Goal: Task Accomplishment & Management: Complete application form

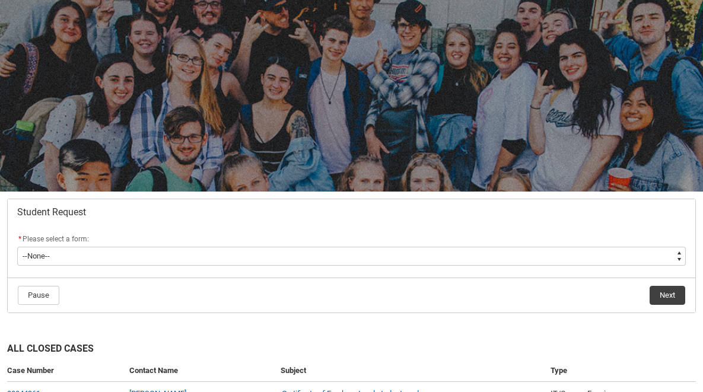
scroll to position [137, 0]
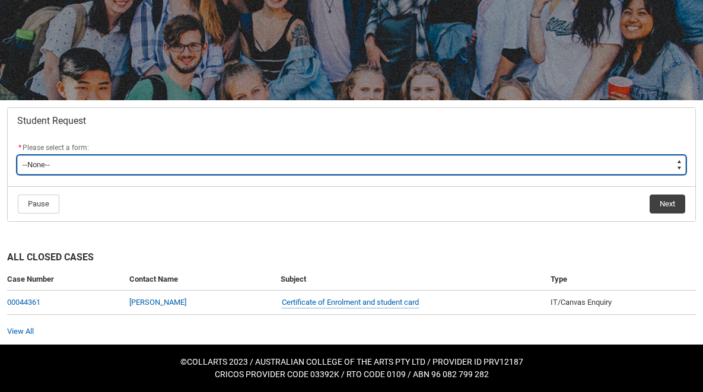
click at [403, 157] on select "--None-- Academic Transcript Application to Appeal Assignment Extension Change …" at bounding box center [351, 164] width 669 height 19
type lightning-select "Withdraw_Cancel_Enrolment_Choice"
click at [17, 155] on select "--None-- Academic Transcript Application to Appeal Assignment Extension Change …" at bounding box center [351, 164] width 669 height 19
select select "Withdraw_Cancel_Enrolment_Choice"
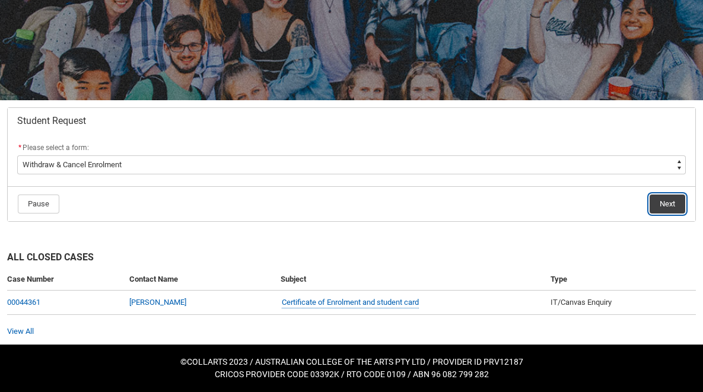
click at [654, 211] on button "Next" at bounding box center [668, 204] width 36 height 19
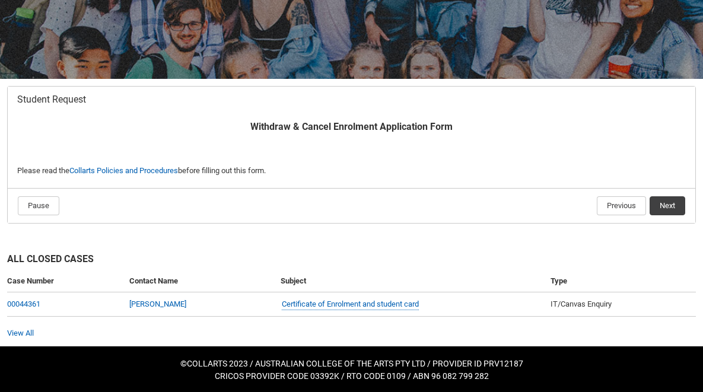
scroll to position [160, 0]
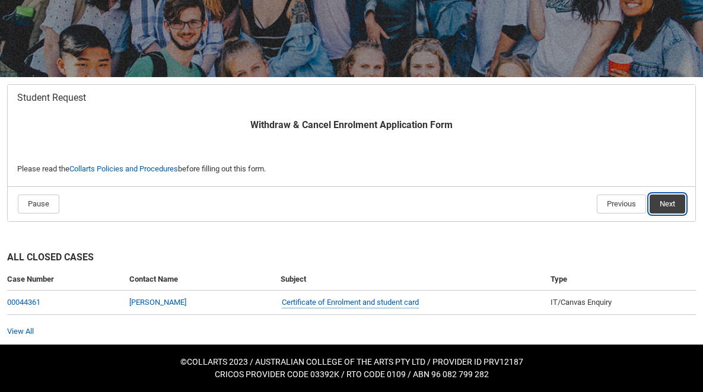
click at [671, 198] on button "Next" at bounding box center [668, 204] width 36 height 19
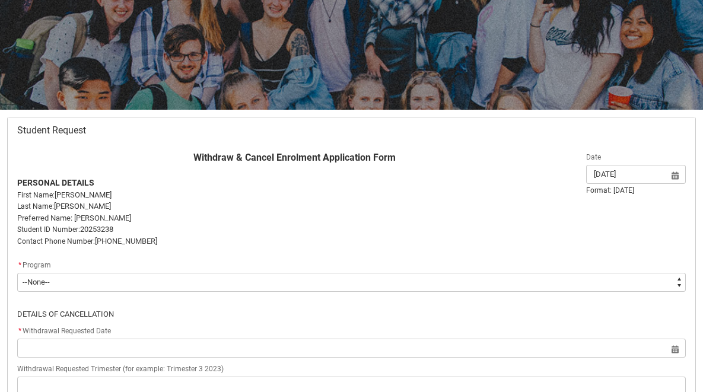
scroll to position [129, 0]
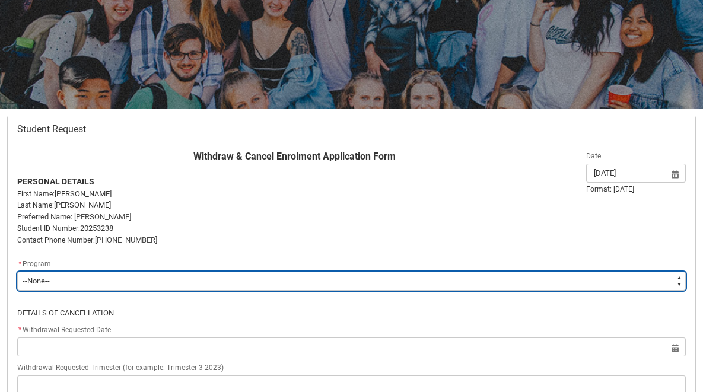
click at [338, 279] on select "--None-- Bachelor of Music Production V2" at bounding box center [351, 281] width 669 height 19
type lightning-select "recordPicklist_ProgramEnrollment.a0jOZ000005hyNpYAI"
click at [17, 272] on select "--None-- Bachelor of Music Production V2" at bounding box center [351, 281] width 669 height 19
select select "recordPicklist_ProgramEnrollment.a0jOZ000005hyNpYAI"
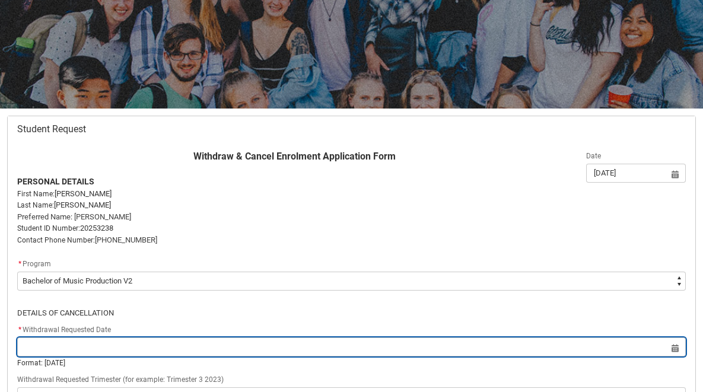
click at [287, 345] on input "Redu_Student_Request flow" at bounding box center [351, 347] width 669 height 19
select select "2025"
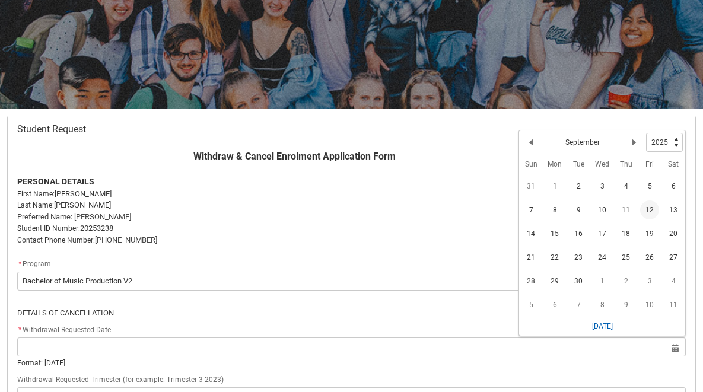
click at [650, 206] on span "12" at bounding box center [649, 210] width 19 height 19
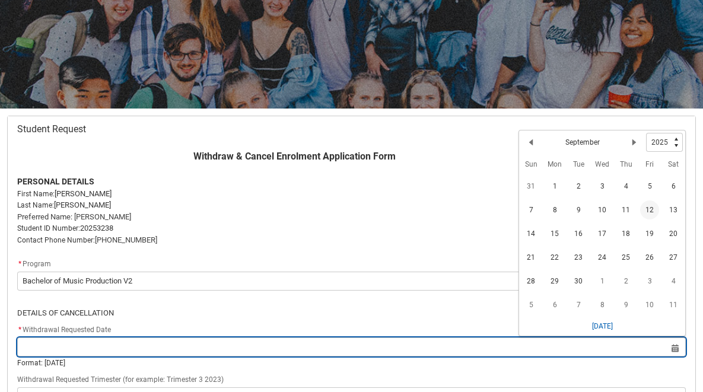
type lightning-datepicker "2025-09-12"
type lightning-input "2025-09-12"
type input "12 Sept 2025"
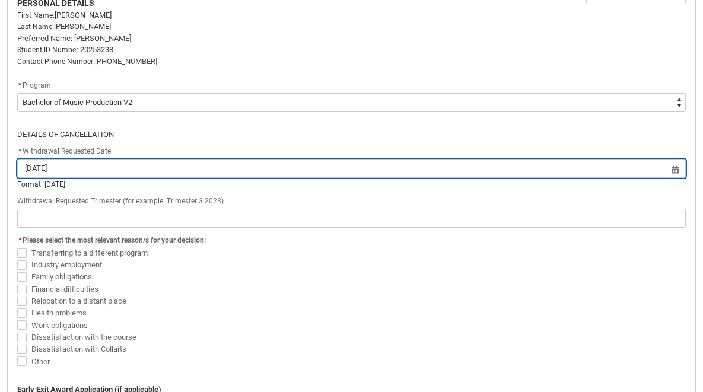
scroll to position [308, 0]
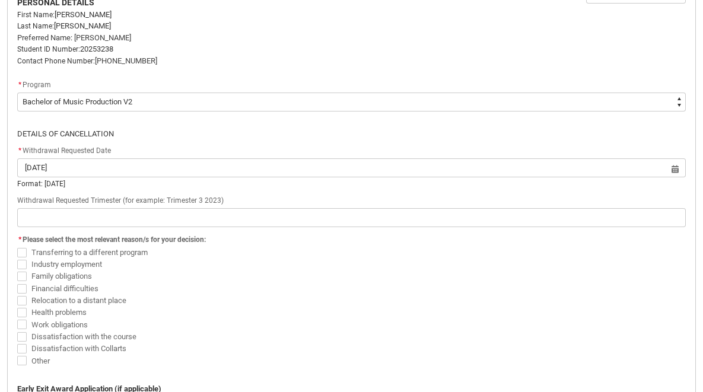
click at [316, 232] on fieldset "* Please select the most relevant reason/s for your decision: Transferring to a…" at bounding box center [351, 299] width 669 height 135
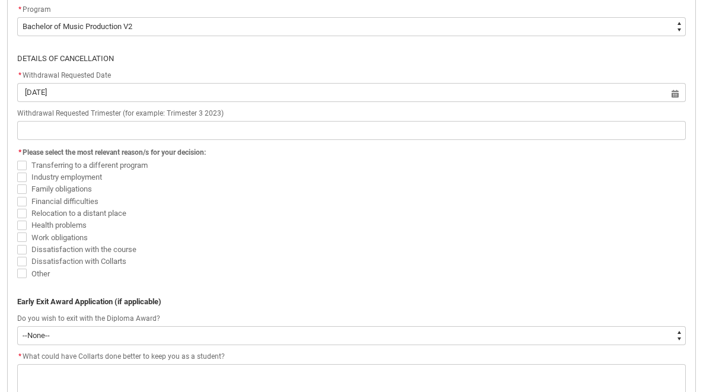
scroll to position [395, 0]
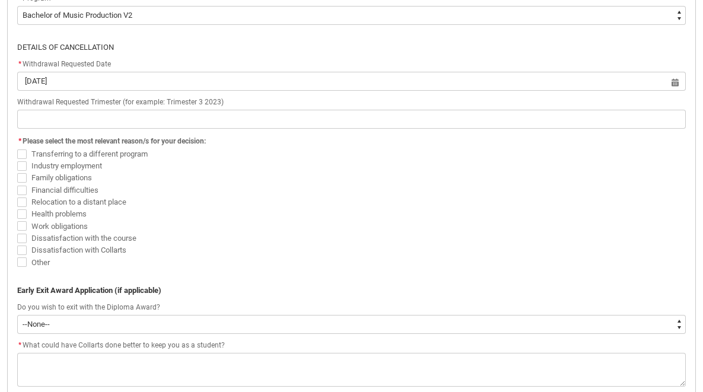
click at [119, 155] on span "Transferring to a different program" at bounding box center [89, 154] width 116 height 9
click at [17, 148] on input "Transferring to a different program" at bounding box center [17, 147] width 1 height 1
checkbox input "true"
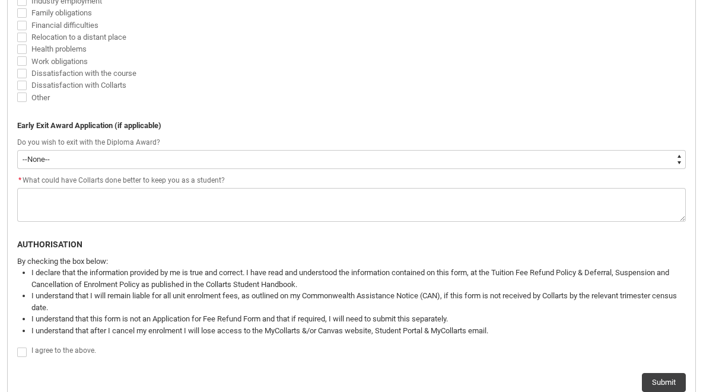
scroll to position [560, 0]
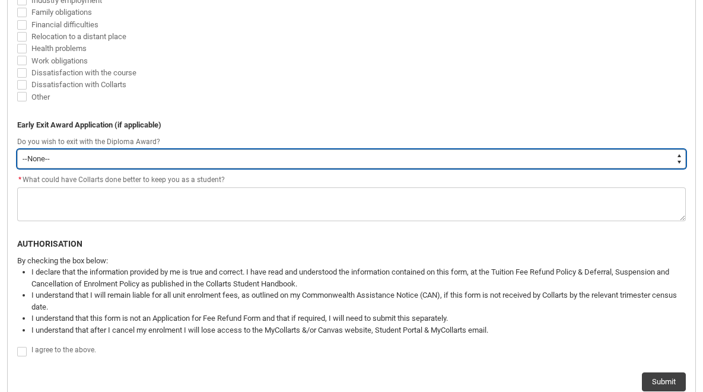
click at [211, 157] on select "--None-- Yes No" at bounding box center [351, 159] width 669 height 19
type lightning-select "No"
click at [17, 150] on select "--None-- Yes No" at bounding box center [351, 159] width 669 height 19
select select "No"
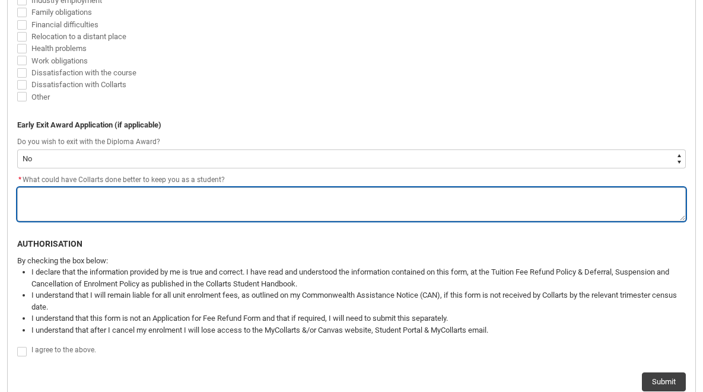
click at [216, 195] on textarea "*" at bounding box center [351, 205] width 669 height 34
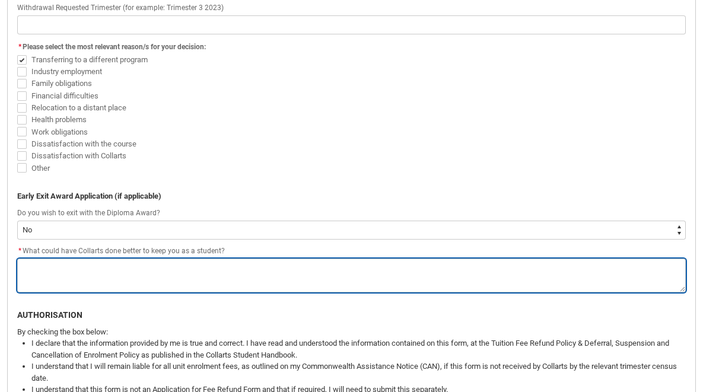
scroll to position [556, 0]
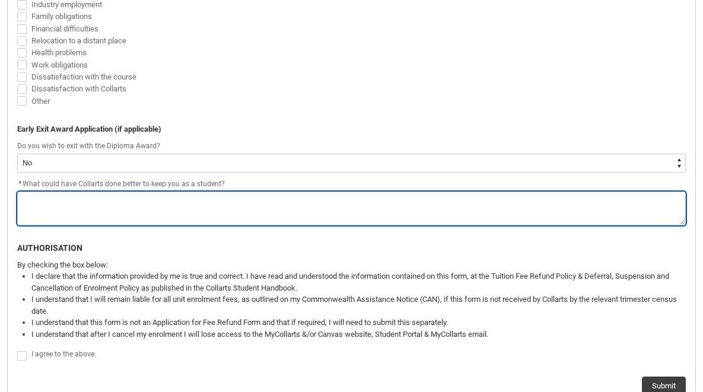
type lightning-textarea "N"
type textarea "N"
type lightning-textarea "No"
type textarea "No"
type lightning-textarea "Not"
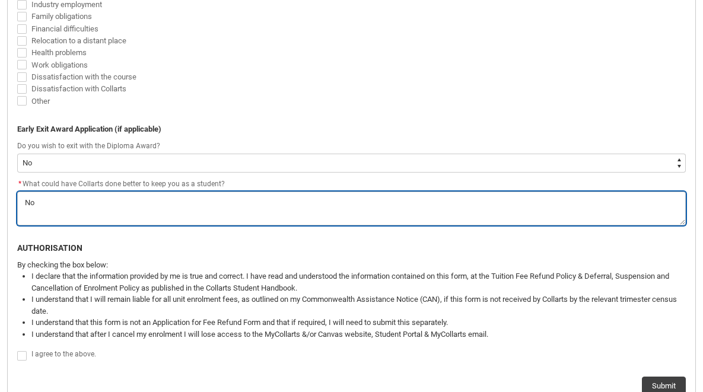
type textarea "Not"
type lightning-textarea "Noth"
type textarea "Noth"
type lightning-textarea "Nothi"
type textarea "Nothi"
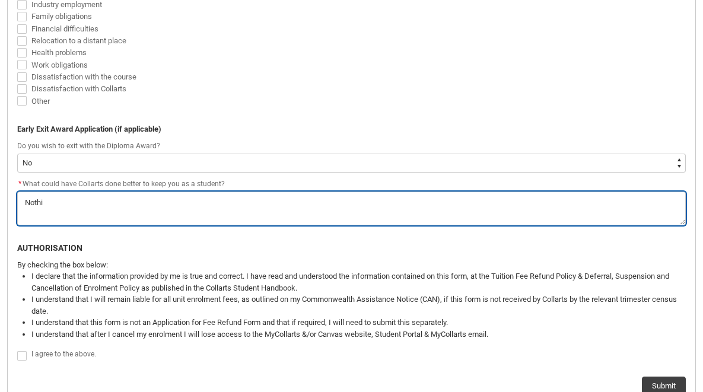
type lightning-textarea "Nothin"
type textarea "Nothin"
type lightning-textarea "Nothing"
type textarea "Nothing"
type lightning-textarea "Nothin"
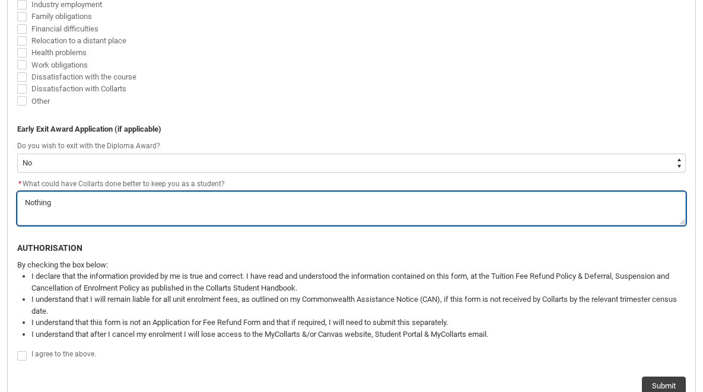
type textarea "Nothin"
type lightning-textarea "Nothi"
type textarea "Nothi"
type lightning-textarea "Noth"
type textarea "Noth"
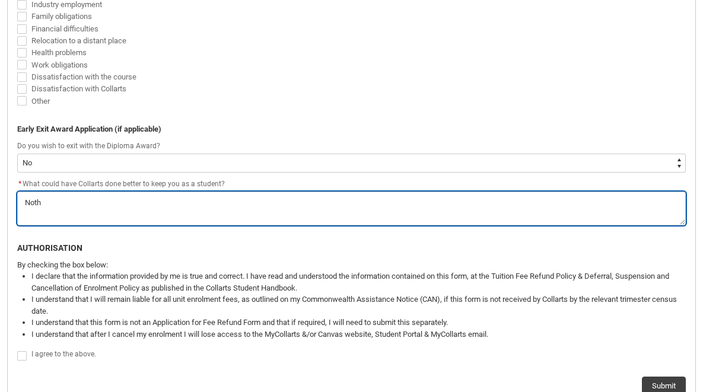
type lightning-textarea "Not"
type textarea "Not"
type lightning-textarea "No"
type textarea "No"
type lightning-textarea "N"
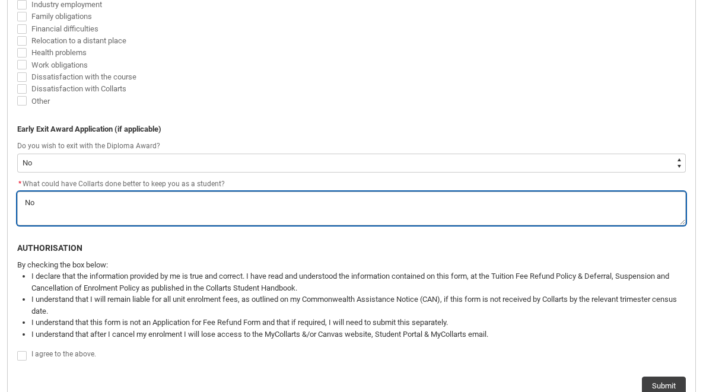
type textarea "N"
type lightning-textarea "I"
type textarea "I"
type lightning-textarea "I"
type textarea "I"
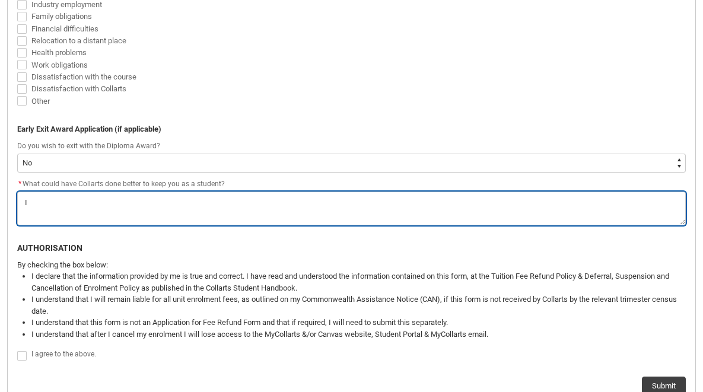
type lightning-textarea "I h"
type textarea "I h"
type lightning-textarea "I ha"
type textarea "I ha"
type lightning-textarea "I hav"
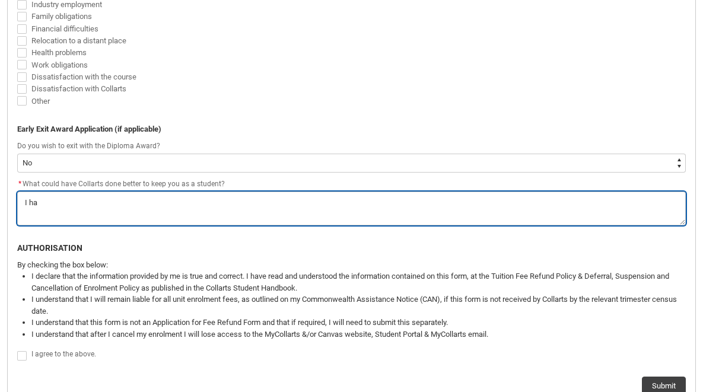
type textarea "I hav"
type lightning-textarea "I ha"
type textarea "I ha"
type lightning-textarea "I h"
type textarea "I h"
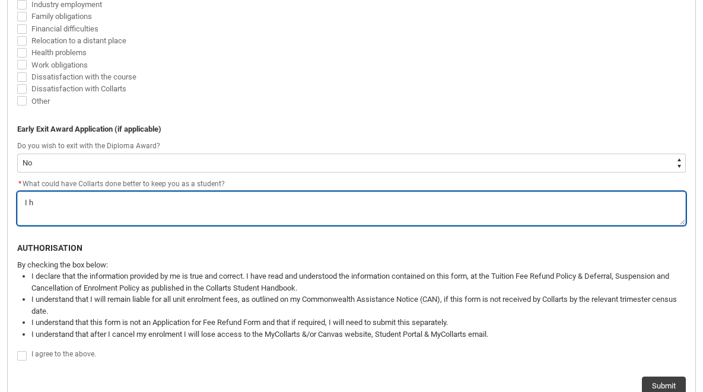
type lightning-textarea "I"
type textarea "I"
type lightning-textarea "I a"
type textarea "I a"
type lightning-textarea "I am"
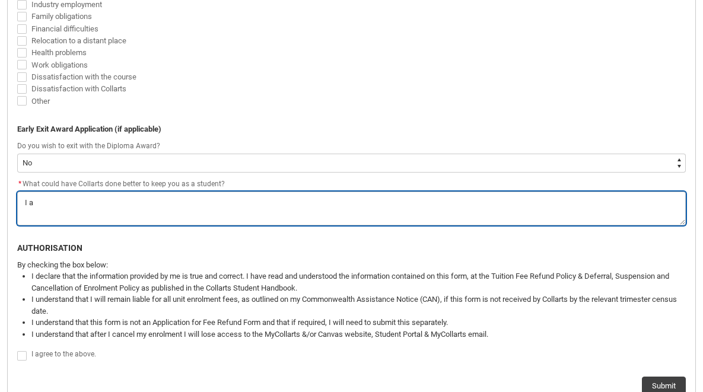
type textarea "I am"
type lightning-textarea "I am"
type textarea "I am"
type lightning-textarea "I am p"
type textarea "I am p"
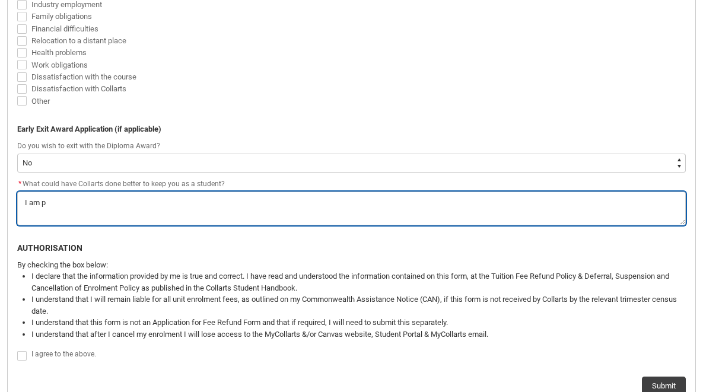
type lightning-textarea "I am pu"
type textarea "I am pu"
type lightning-textarea "I am pur"
type textarea "I am pur"
type lightning-textarea "I am purs"
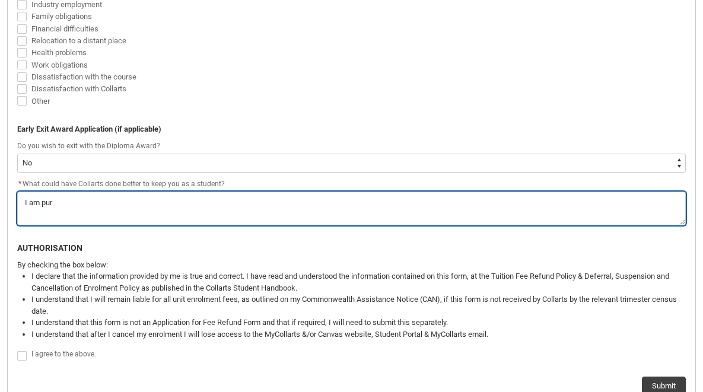
type textarea "I am purs"
type lightning-textarea "I am pur"
type textarea "I am pur"
type lightning-textarea "I am pu"
type textarea "I am pu"
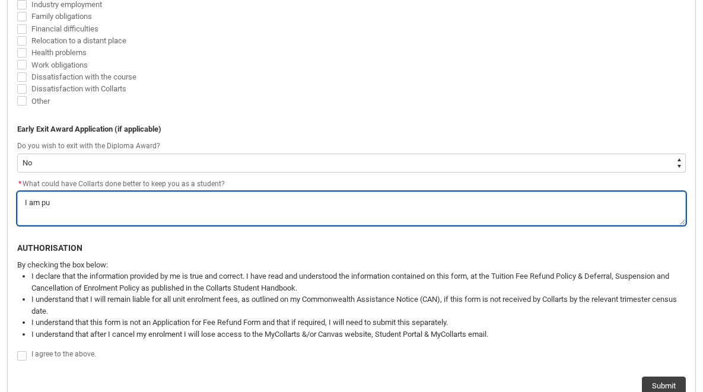
type lightning-textarea "I am p"
type textarea "I am p"
type lightning-textarea "I am"
type textarea "I am"
type lightning-textarea "I am"
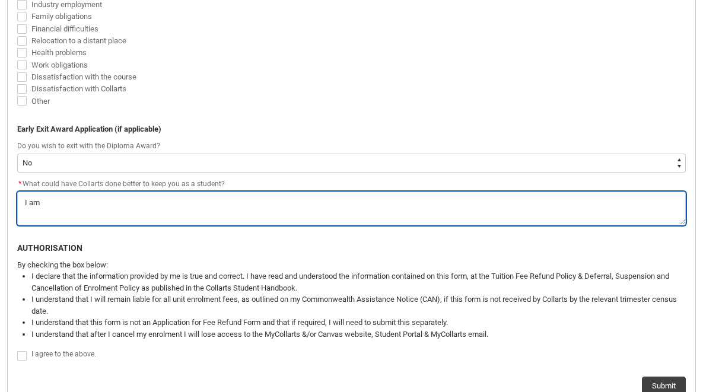
type textarea "I am"
type lightning-textarea "I a"
type textarea "I a"
type lightning-textarea "I"
type textarea "I"
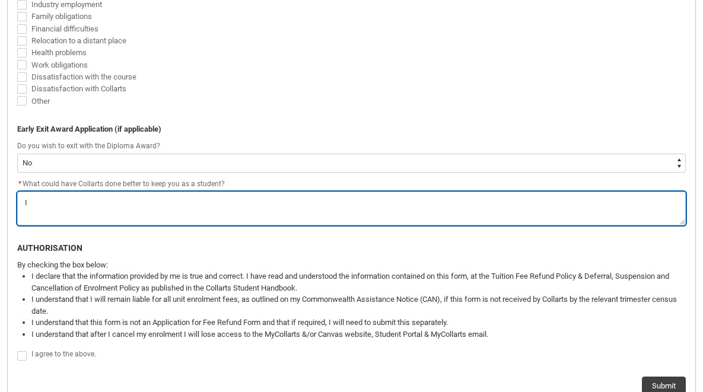
type lightning-textarea "I h"
type textarea "I h"
type lightning-textarea "I ha"
type textarea "I ha"
type lightning-textarea "I hav"
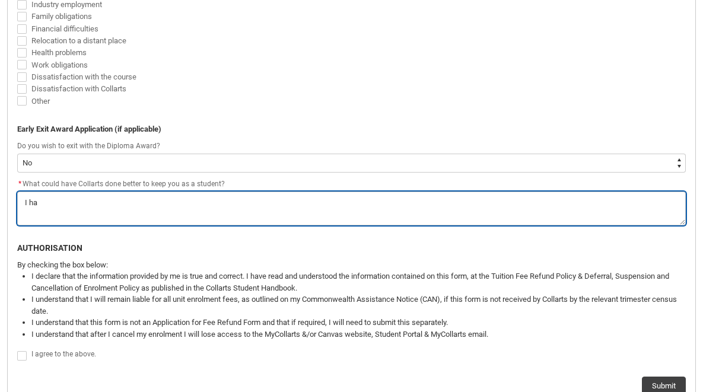
type textarea "I hav"
type lightning-textarea "I have"
type textarea "I have"
type lightning-textarea "I have"
type textarea "I have"
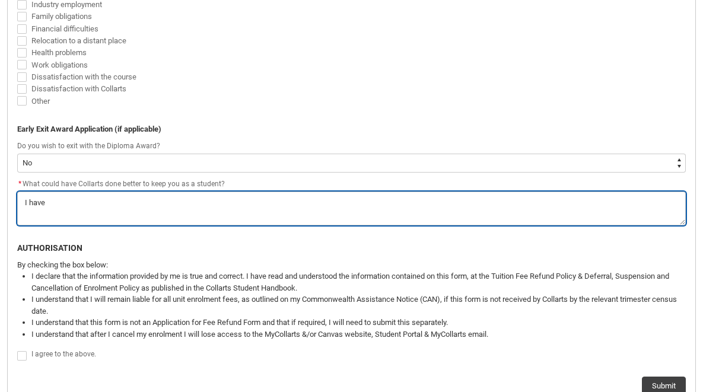
type lightning-textarea "I have c"
type textarea "I have c"
type lightning-textarea "I have ch"
type textarea "I have ch"
type lightning-textarea "I have cho"
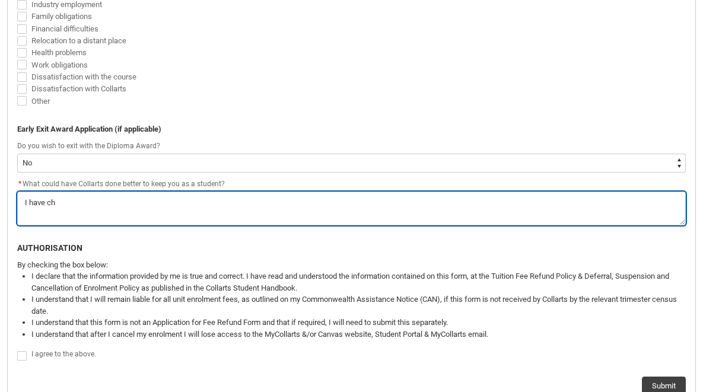
type textarea "I have cho"
type lightning-textarea "I have chos"
type textarea "I have chos"
type lightning-textarea "I have chose"
type textarea "I have chose"
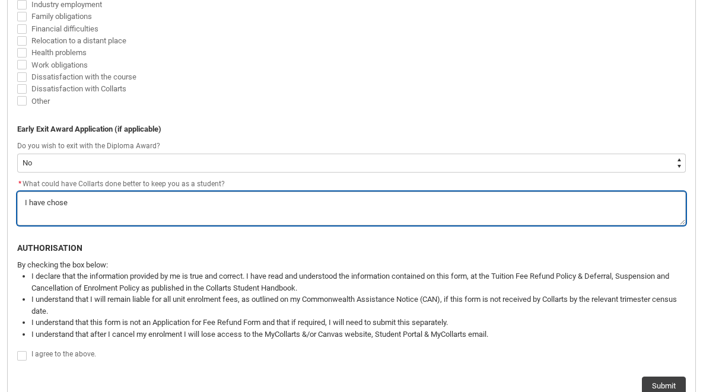
type lightning-textarea "I have chosen"
type textarea "I have chosen"
type lightning-textarea "I have chosen"
type textarea "I have chosen"
type lightning-textarea "I have chosen t"
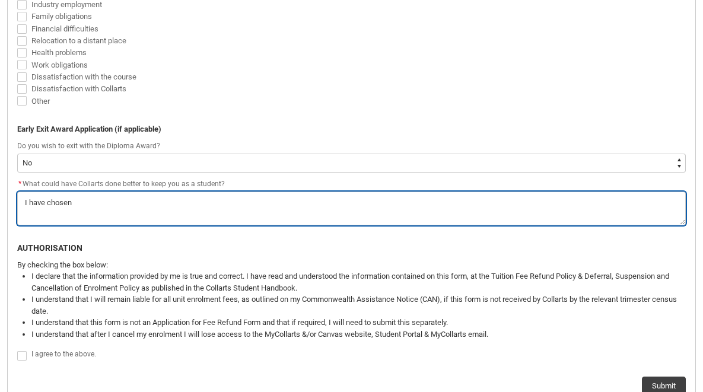
type textarea "I have chosen t"
type lightning-textarea "I have chosen t"
type textarea "I have chosen t"
type lightning-textarea "I have chosen t"
type textarea "I have chosen t"
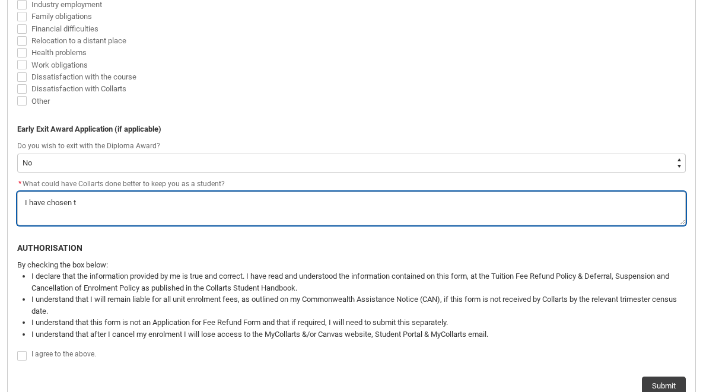
type lightning-textarea "I have chosen to"
type textarea "I have chosen to"
type lightning-textarea "I have chosen to"
type textarea "I have chosen to"
type lightning-textarea "I have chosen to s"
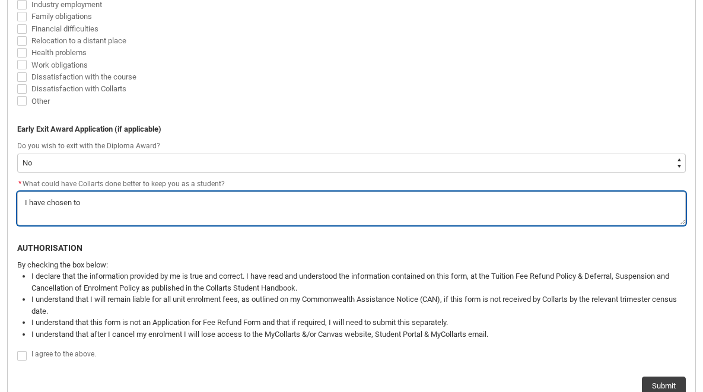
type textarea "I have chosen to s"
type lightning-textarea "I have chosen to st"
type textarea "I have chosen to st"
type lightning-textarea "I have chosen to stu"
type textarea "I have chosen to stu"
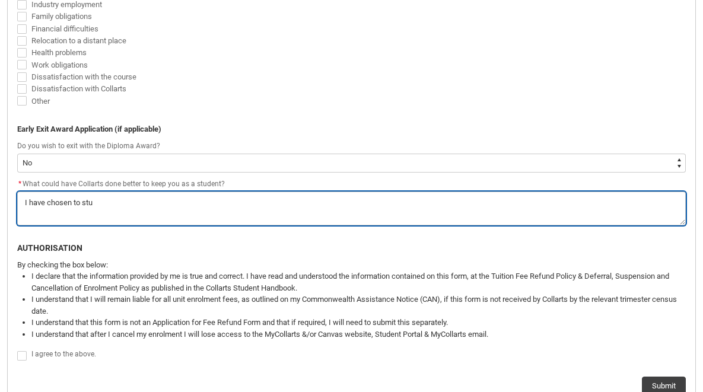
type lightning-textarea "I have chosen to stud"
type textarea "I have chosen to stud"
type lightning-textarea "I have chosen to study"
type textarea "I have chosen to study"
type lightning-textarea "I have chosen to study"
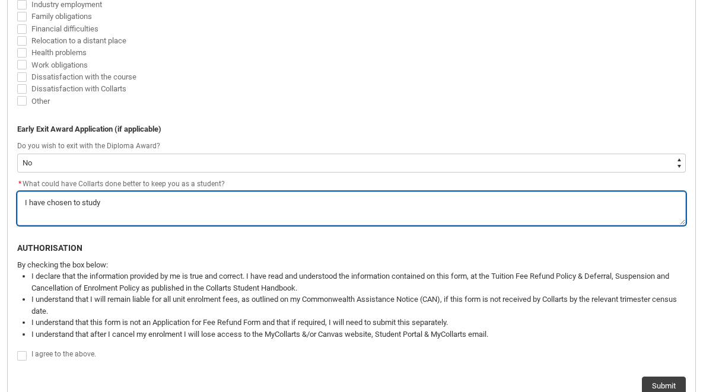
type textarea "I have chosen to study"
type lightning-textarea "I have chosen to study a"
type textarea "I have chosen to study a"
type lightning-textarea "I have chosen to study at"
type textarea "I have chosen to study at"
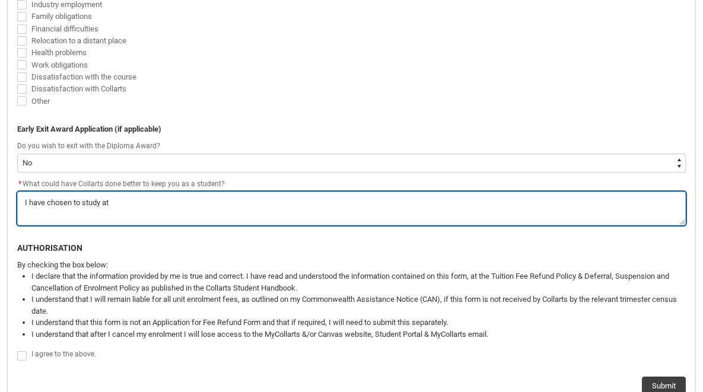
type lightning-textarea "I have chosen to study at"
type textarea "I have chosen to study at"
type lightning-textarea "I have chosen to study at a"
type textarea "I have chosen to study at a"
type lightning-textarea "I have chosen to study at an"
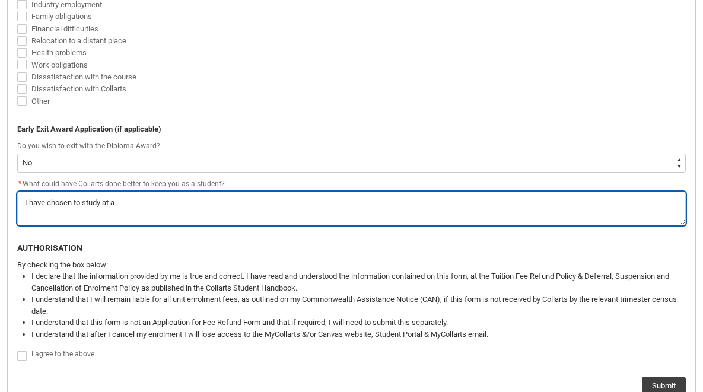
type textarea "I have chosen to study at an"
type lightning-textarea "I have chosen to study at ano"
type textarea "I have chosen to study at ano"
type lightning-textarea "I have chosen to study at an"
type textarea "I have chosen to study at an"
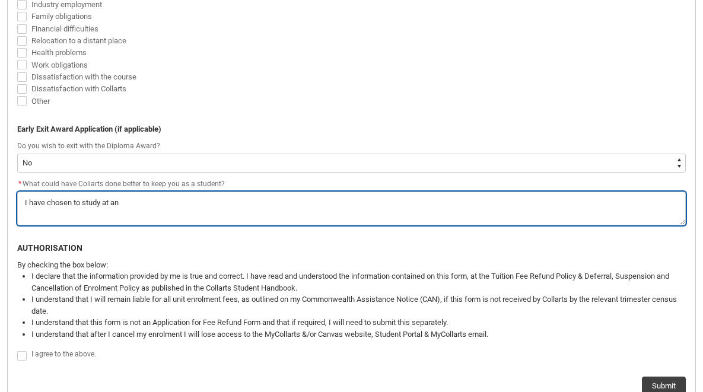
type lightning-textarea "I have chosen to study at a"
type textarea "I have chosen to study at a"
type lightning-textarea "I have chosen to study at"
type textarea "I have chosen to study at"
type lightning-textarea "I have chosen to study at"
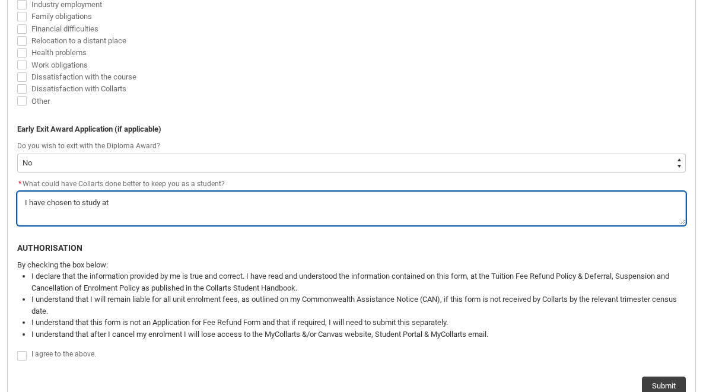
type textarea "I have chosen to study at"
type lightning-textarea "I have chosen to study a"
type textarea "I have chosen to study a"
type lightning-textarea "I have chosen to study"
type textarea "I have chosen to study"
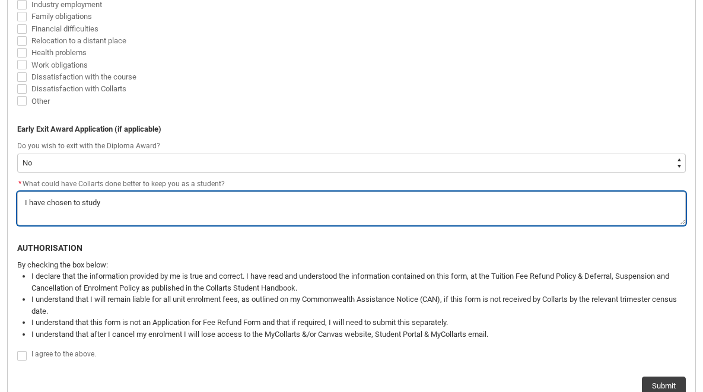
type lightning-textarea "I have chosen to study a"
type textarea "I have chosen to study a"
type lightning-textarea "I have chosen to study an"
type textarea "I have chosen to study an"
type lightning-textarea "I have chosen to study ano"
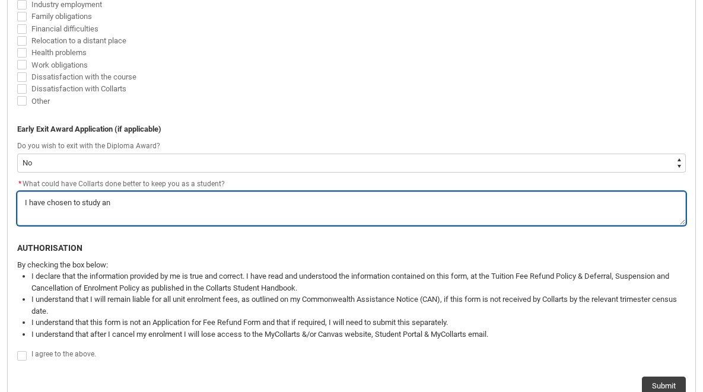
type textarea "I have chosen to study ano"
type lightning-textarea "I have chosen to study anot"
type textarea "I have chosen to study anot"
type lightning-textarea "I have chosen to study anoth"
type textarea "I have chosen to study anoth"
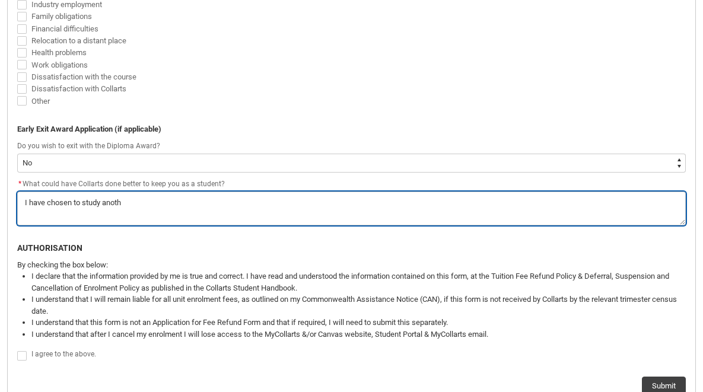
type lightning-textarea "I have chosen to study anothe"
type textarea "I have chosen to study anothe"
type lightning-textarea "I have chosen to study another"
type textarea "I have chosen to study another"
type lightning-textarea "I have chosen to study another"
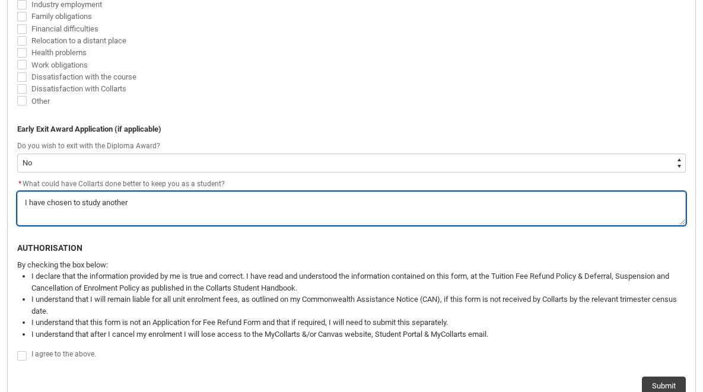
type textarea "I have chosen to study another"
type lightning-textarea "I have chosen to study another c"
type textarea "I have chosen to study another c"
type lightning-textarea "I have chosen to study another co"
type textarea "I have chosen to study another co"
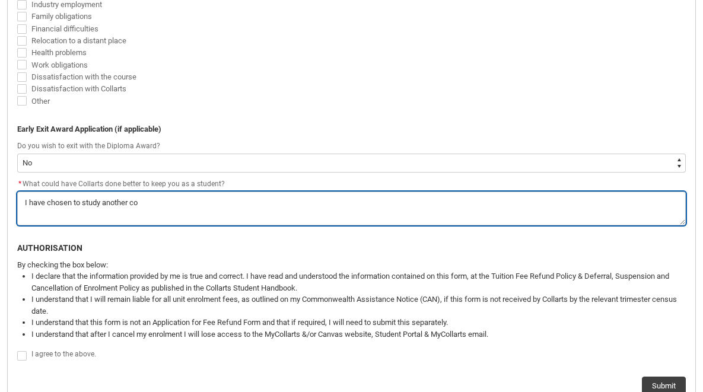
type lightning-textarea "I have chosen to study another cou"
type textarea "I have chosen to study another cou"
type lightning-textarea "I have chosen to study another cour"
type textarea "I have chosen to study another cour"
type lightning-textarea "I have chosen to study another cours"
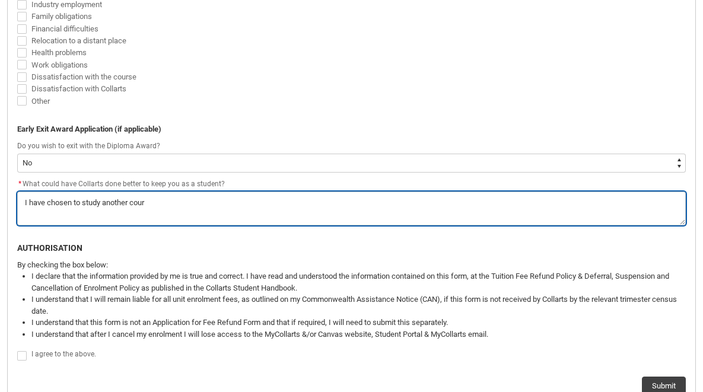
type textarea "I have chosen to study another cours"
type lightning-textarea "I have chosen to study another course"
type textarea "I have chosen to study another course"
type lightning-textarea "I have chosen to study another course"
type textarea "I have chosen to study another course"
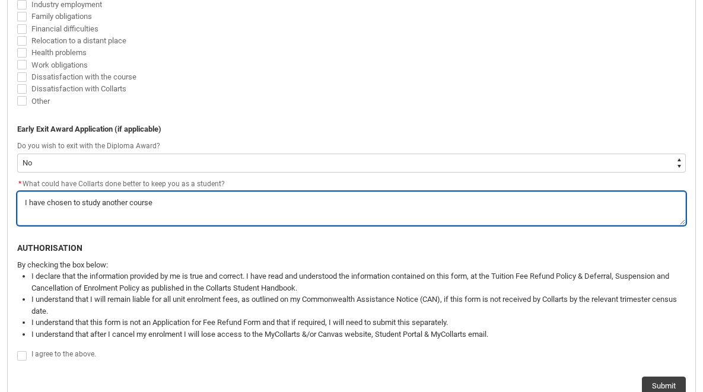
type lightning-textarea "I have chosen to study another course t"
type textarea "I have chosen to study another course t"
type lightning-textarea "I have chosen to study another course th"
type textarea "I have chosen to study another course th"
type lightning-textarea "I have chosen to study another course tha"
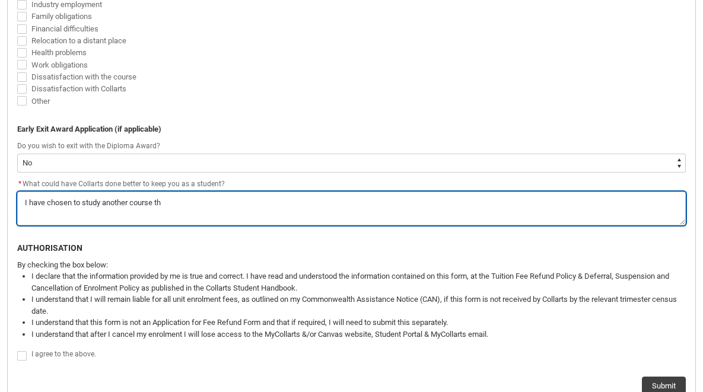
type textarea "I have chosen to study another course tha"
type lightning-textarea "I have chosen to study another course that"
type textarea "I have chosen to study another course that"
type lightning-textarea "I have chosen to study another course that"
type textarea "I have chosen to study another course that"
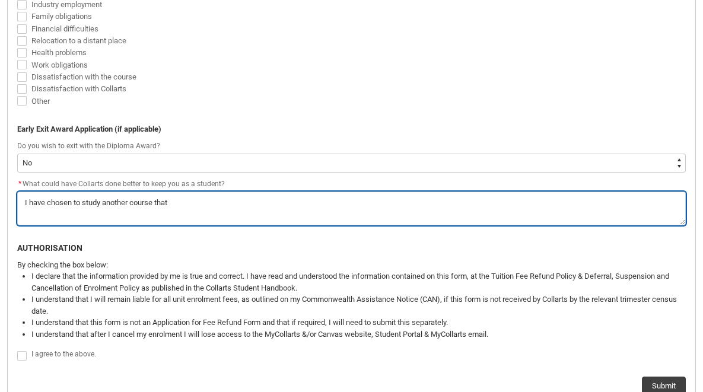
type lightning-textarea "I have chosen to study another course that h"
type textarea "I have chosen to study another course that h"
type lightning-textarea "I have chosen to study another course that ha"
type textarea "I have chosen to study another course that ha"
type lightning-textarea "I have chosen to study another course that has"
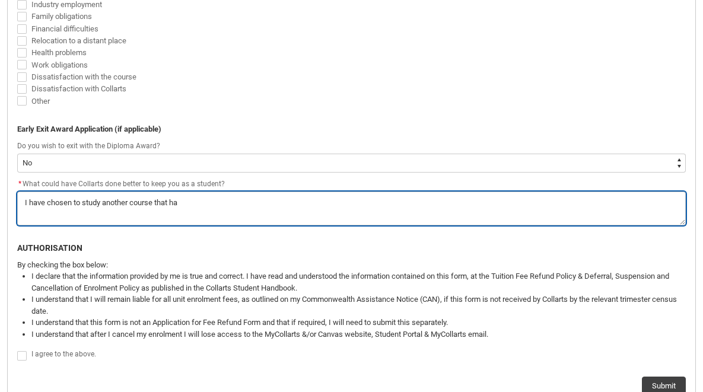
type textarea "I have chosen to study another course that has"
type lightning-textarea "I have chosen to study another course that has"
drag, startPoint x: 155, startPoint y: 200, endPoint x: 441, endPoint y: 209, distance: 286.7
click at [441, 209] on textarea "*" at bounding box center [351, 209] width 669 height 34
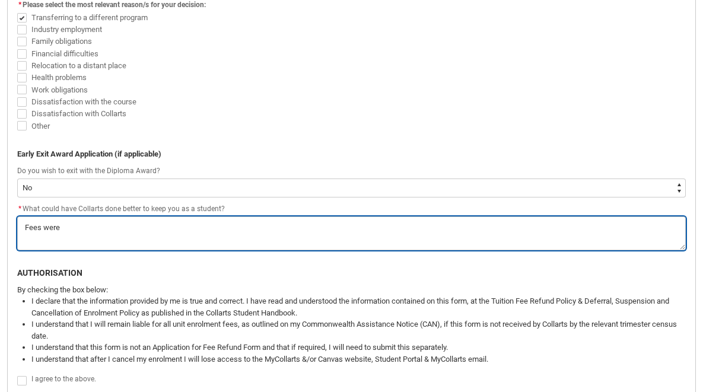
scroll to position [468, 0]
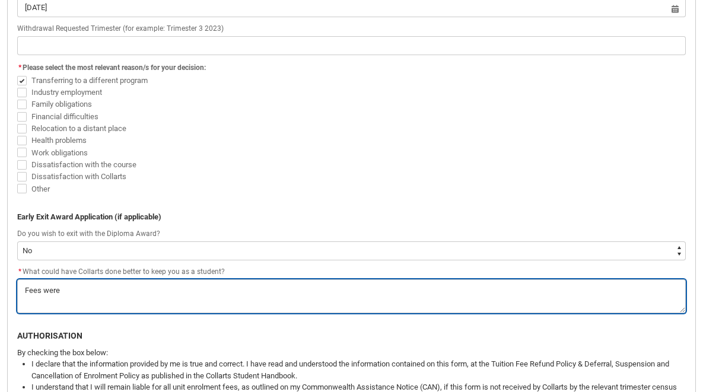
drag, startPoint x: 177, startPoint y: 298, endPoint x: -36, endPoint y: 293, distance: 213.1
click at [0, 293] on html "Loading × Sorry to interrupt CSS Error Refresh Skip to Main Content Collarts Ed…" at bounding box center [351, 97] width 703 height 1130
drag, startPoint x: 145, startPoint y: 289, endPoint x: 300, endPoint y: 295, distance: 155.0
click at [300, 295] on textarea "*" at bounding box center [351, 296] width 669 height 34
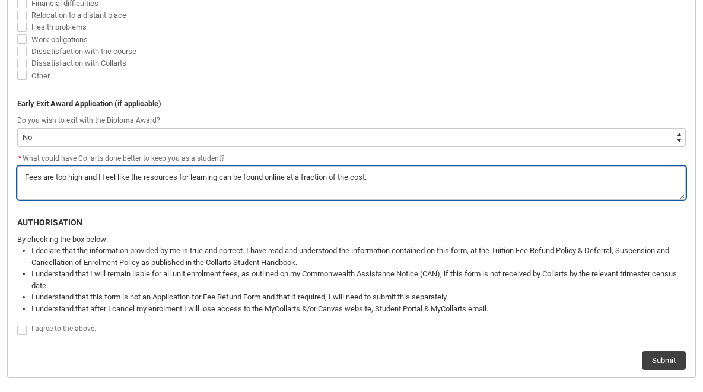
scroll to position [584, 0]
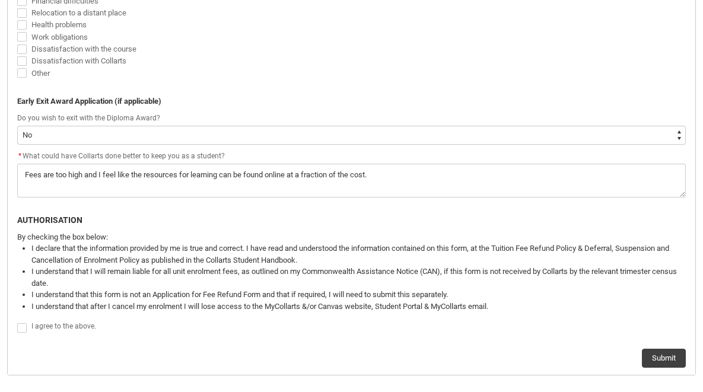
click at [42, 328] on span "I agree to the above." at bounding box center [63, 326] width 65 height 8
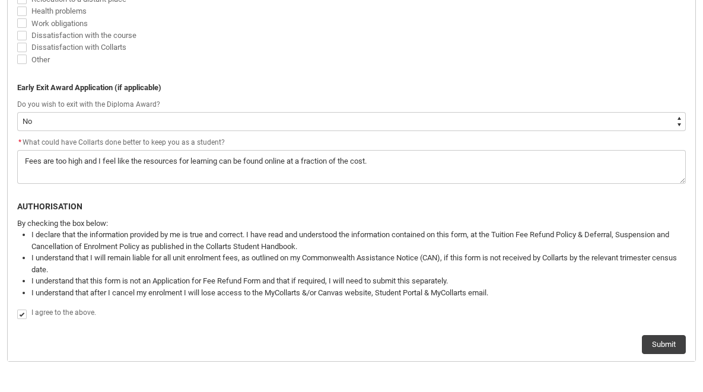
scroll to position [598, 0]
click at [663, 336] on button "Submit" at bounding box center [664, 344] width 44 height 19
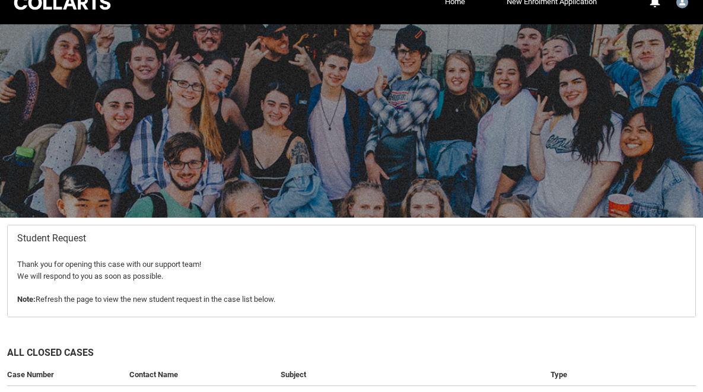
scroll to position [0, 0]
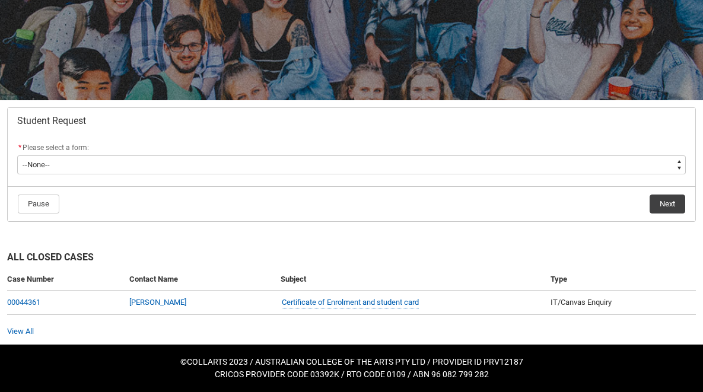
scroll to position [137, 0]
